Goal: Task Accomplishment & Management: Manage account settings

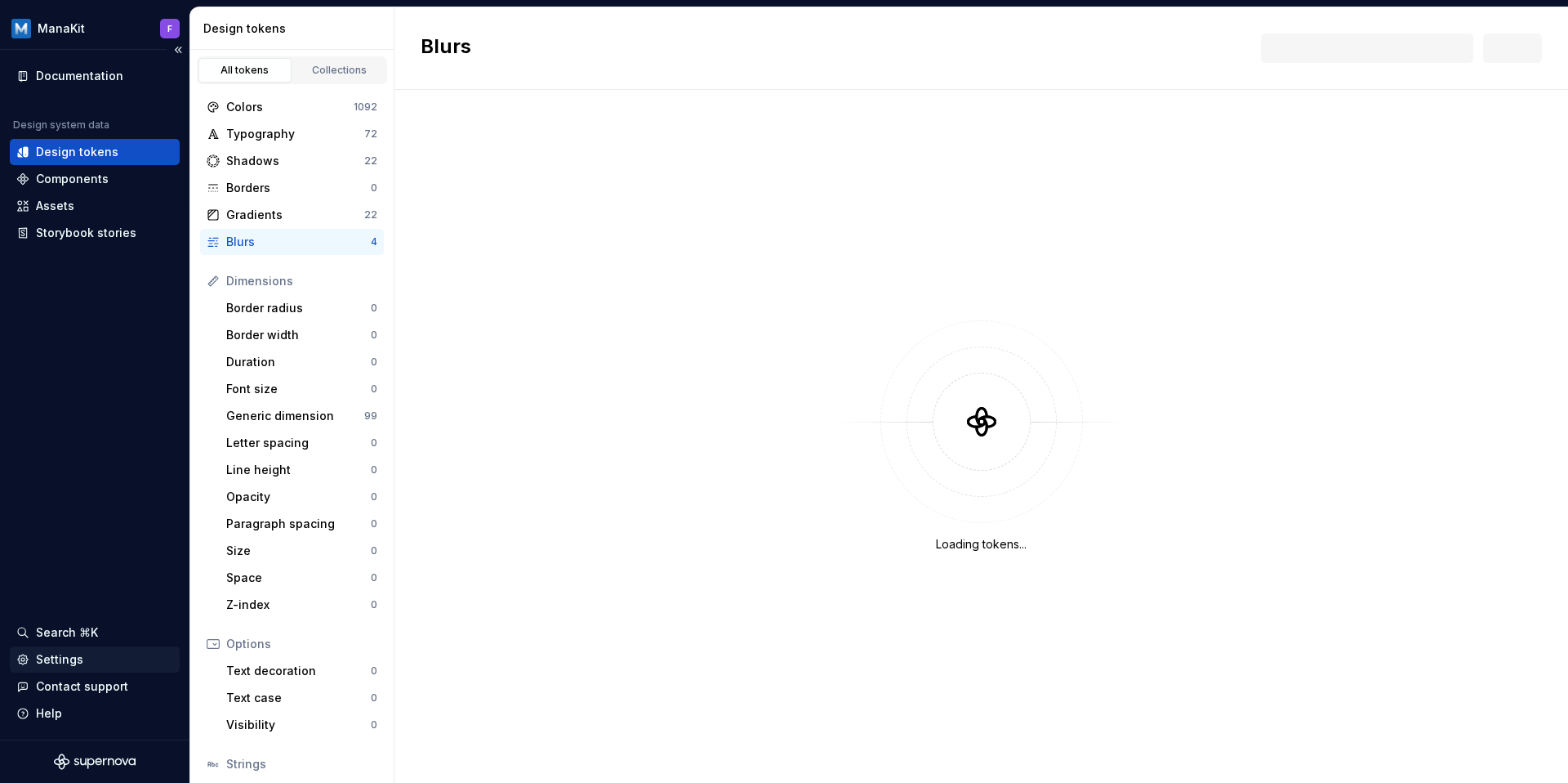
click at [81, 661] on div "Settings" at bounding box center [95, 658] width 157 height 16
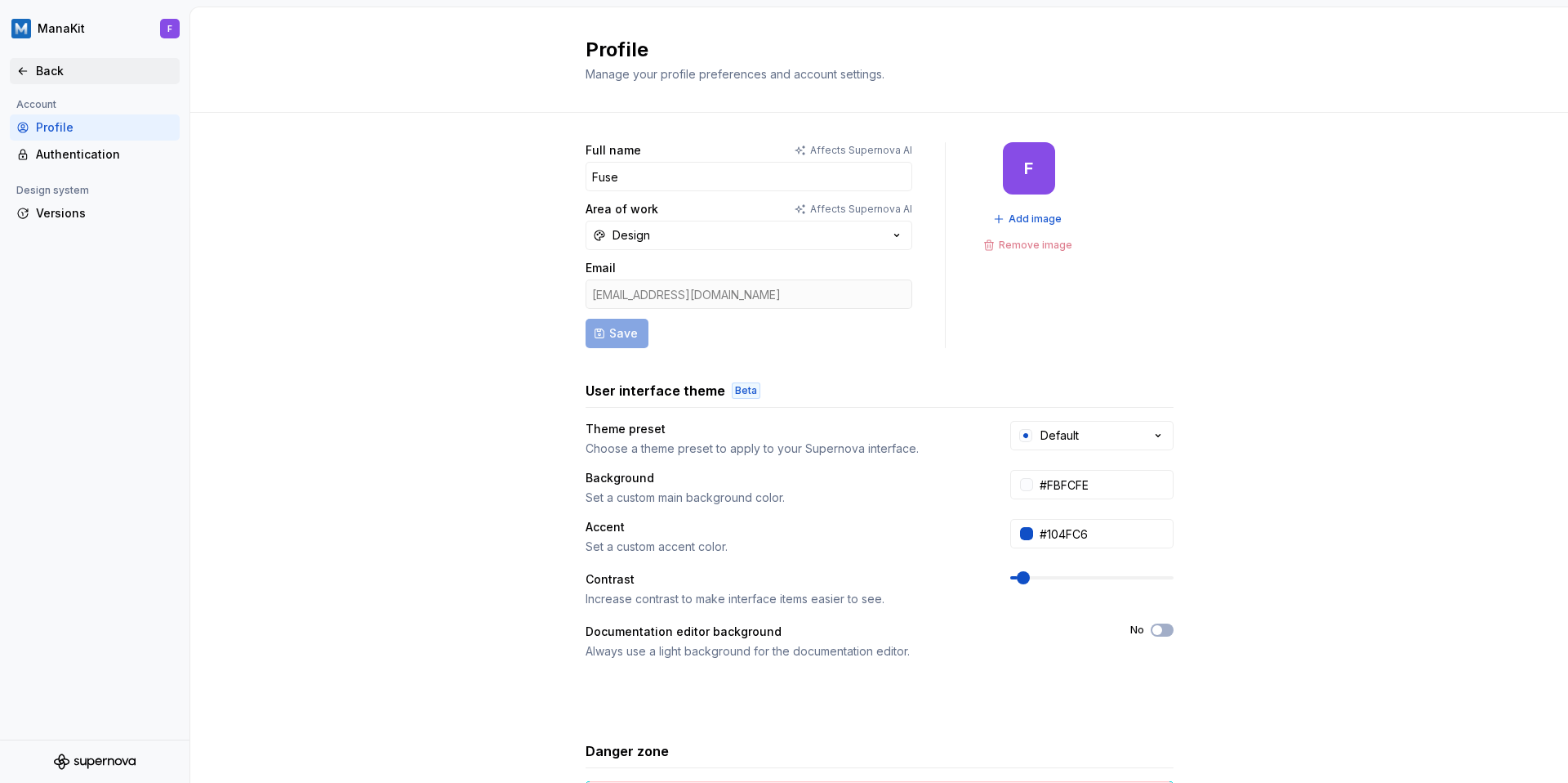
click at [18, 69] on icon at bounding box center [22, 71] width 13 height 13
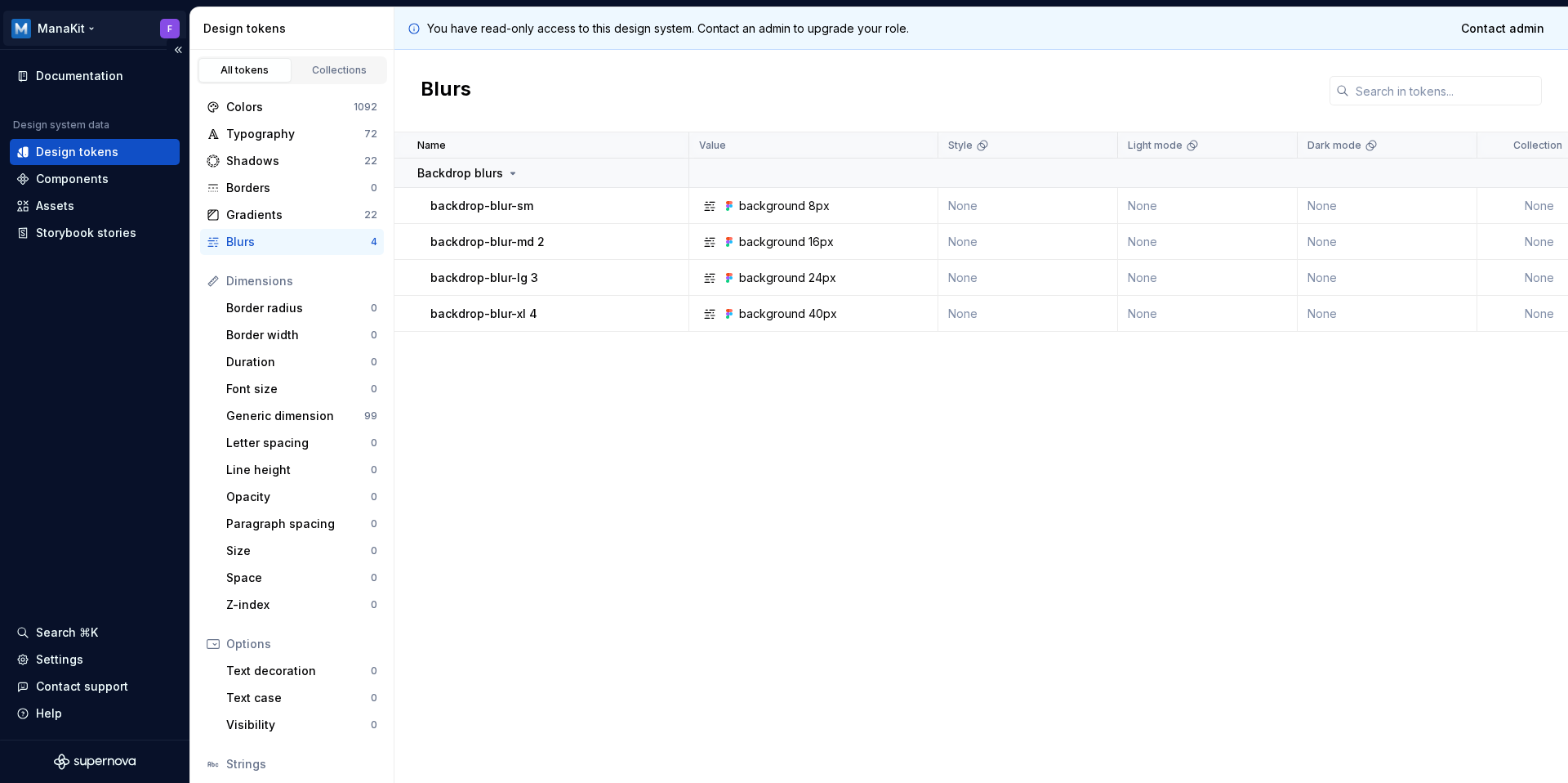
click at [169, 22] on html "ManaKit F Documentation Design system data Design tokens Components Assets Stor…" at bounding box center [784, 392] width 1568 height 783
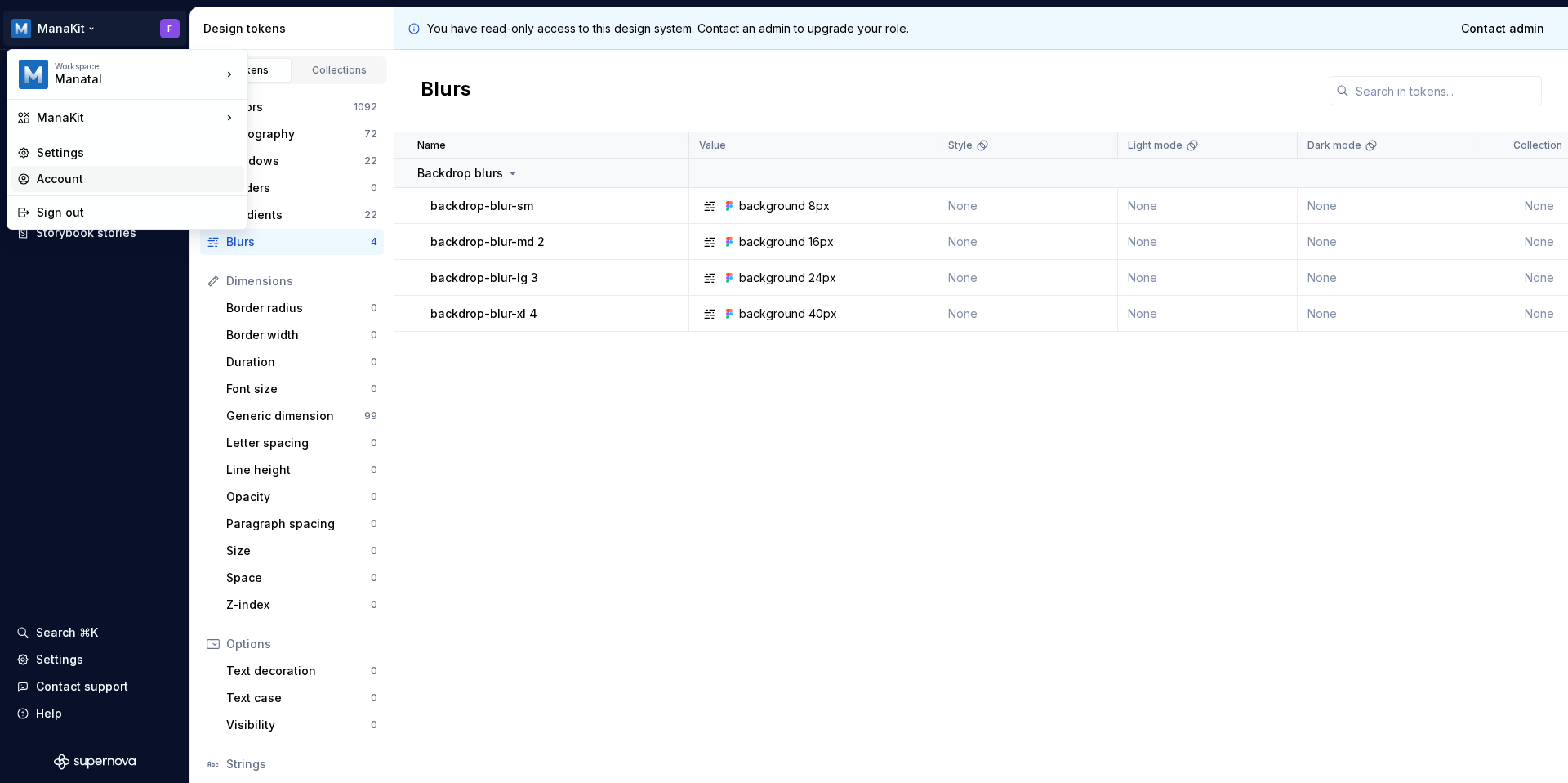
click at [100, 174] on div "Account" at bounding box center [137, 178] width 201 height 16
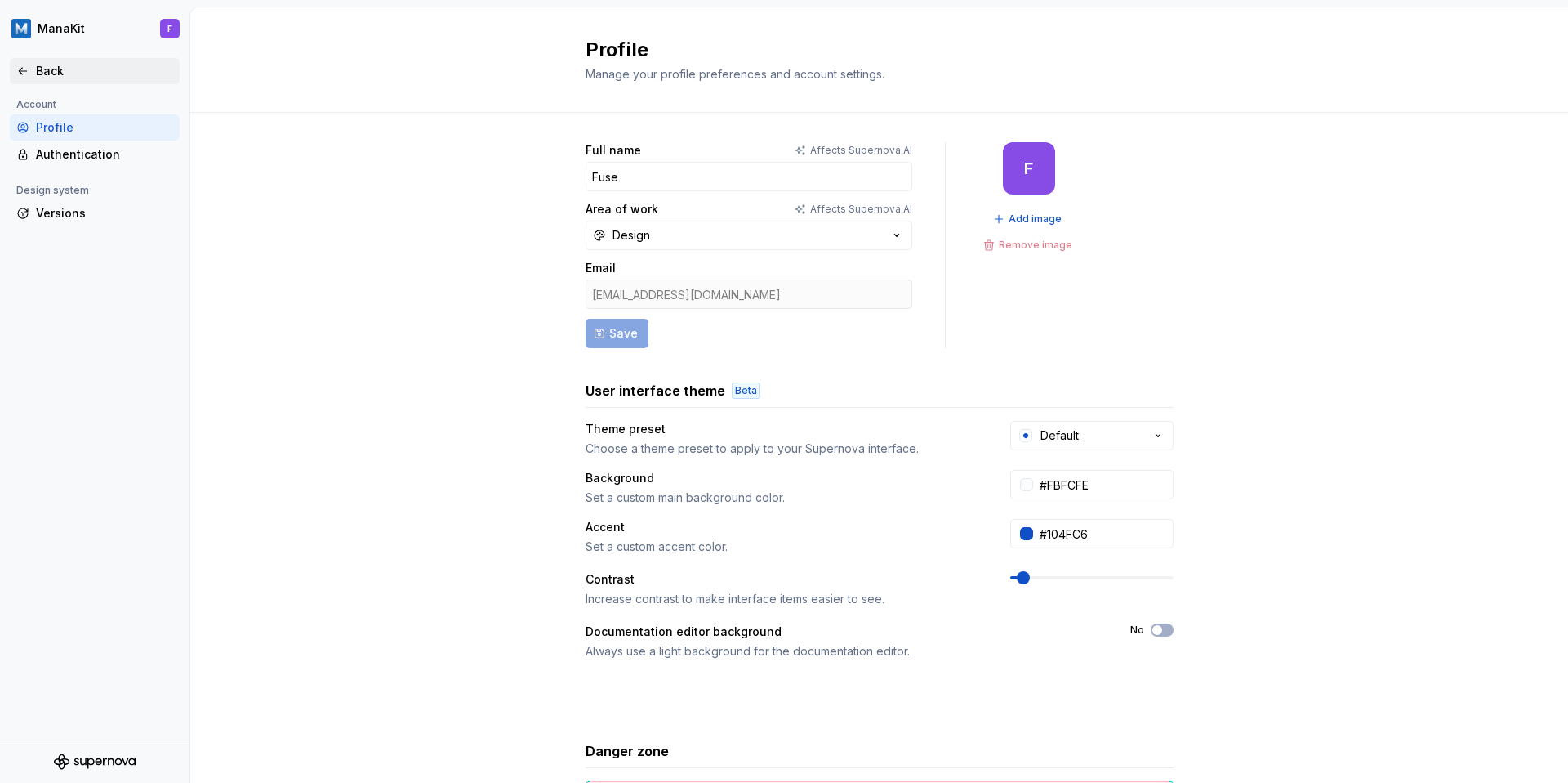
click at [31, 64] on div "Back" at bounding box center [95, 70] width 157 height 16
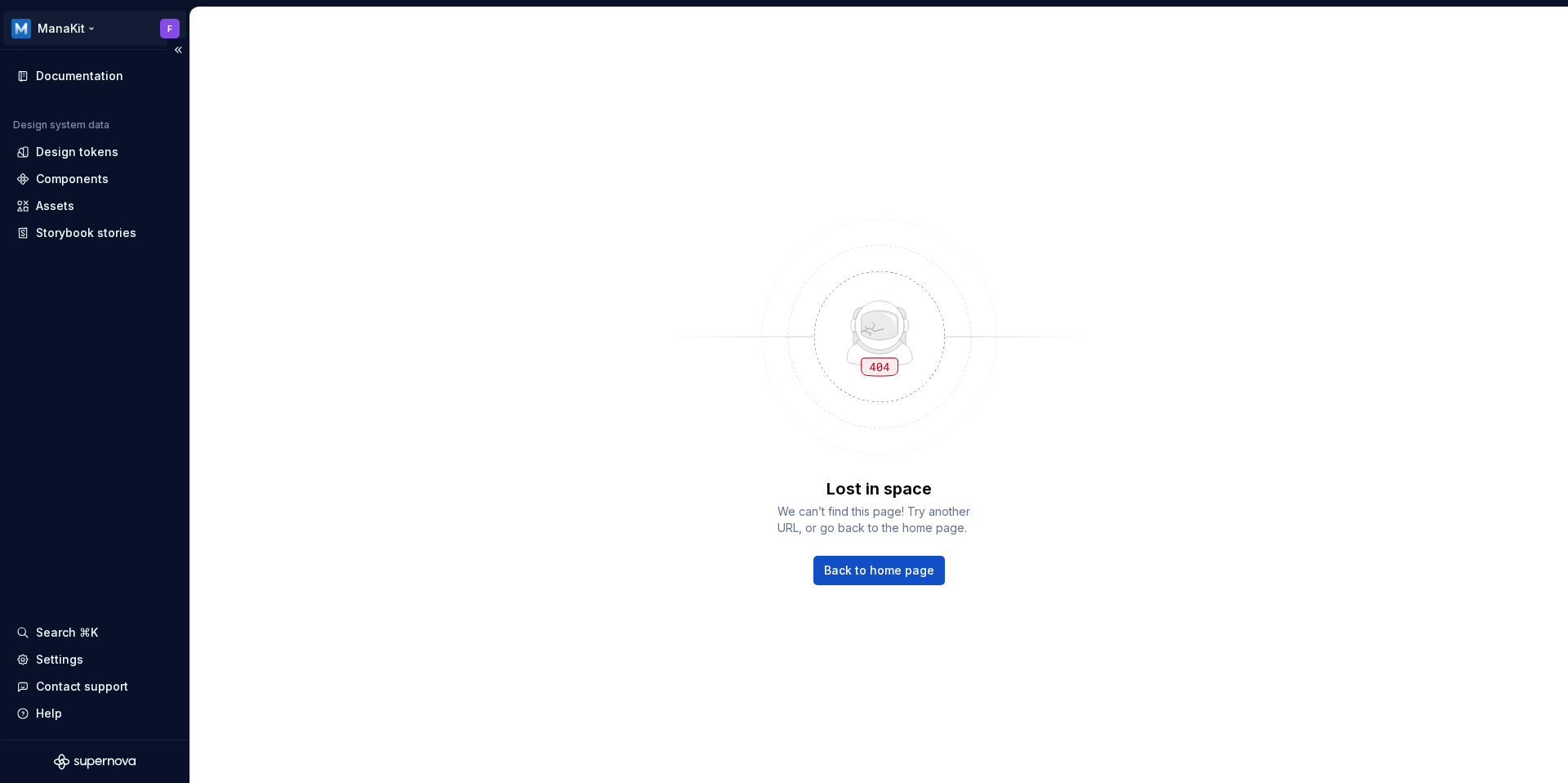
click at [71, 21] on html "ManaKit F Documentation Design system data Design tokens Components Assets Stor…" at bounding box center [784, 392] width 1568 height 783
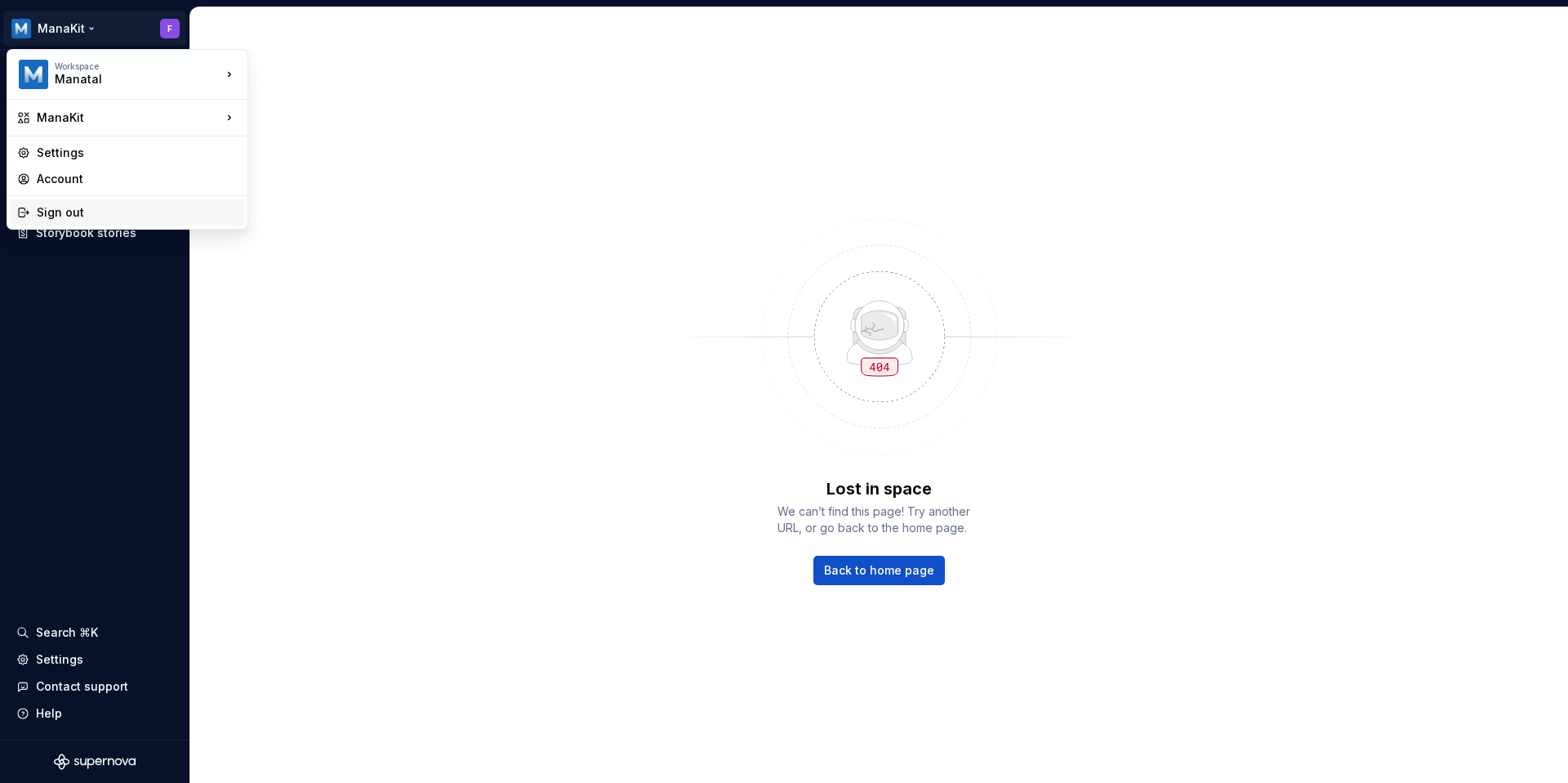
click at [80, 211] on div "Sign out" at bounding box center [137, 212] width 201 height 16
